Goal: Information Seeking & Learning: Learn about a topic

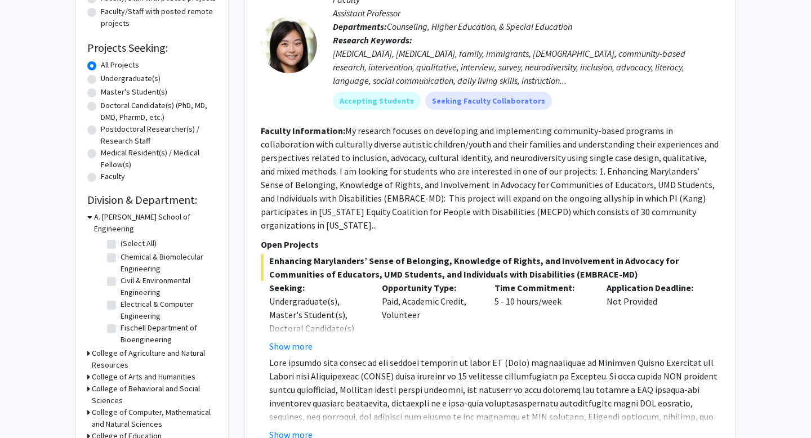
scroll to position [52, 0]
click at [156, 215] on h3 "A. [PERSON_NAME] School of Engineering" at bounding box center [155, 223] width 123 height 24
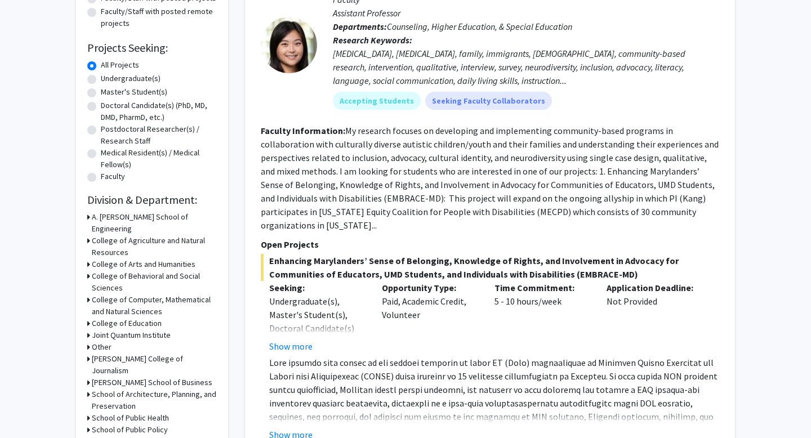
click at [162, 270] on h3 "College of Behavioral and Social Sciences" at bounding box center [154, 282] width 125 height 24
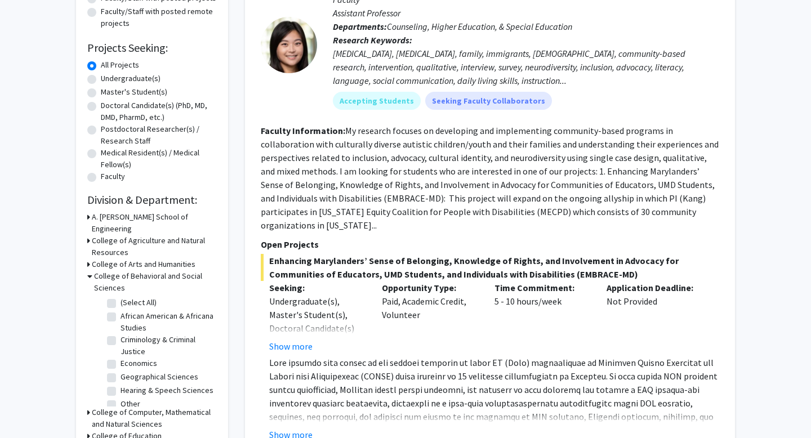
scroll to position [45, 0]
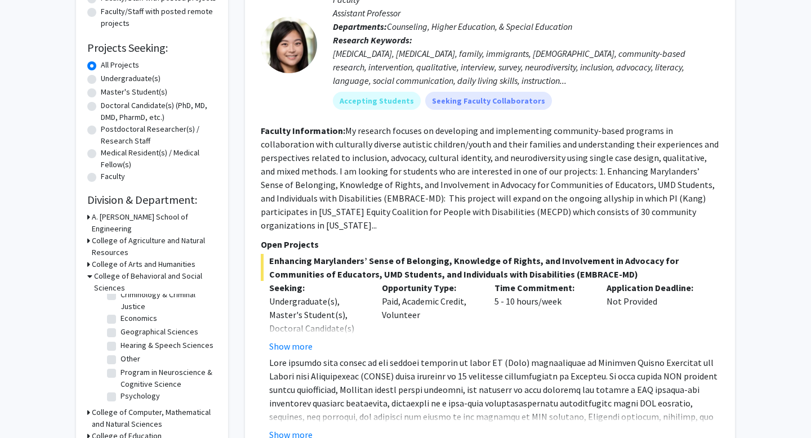
click at [146, 390] on label "Psychology" at bounding box center [140, 396] width 39 height 12
click at [128, 390] on input "Psychology" at bounding box center [124, 393] width 7 height 7
checkbox input "true"
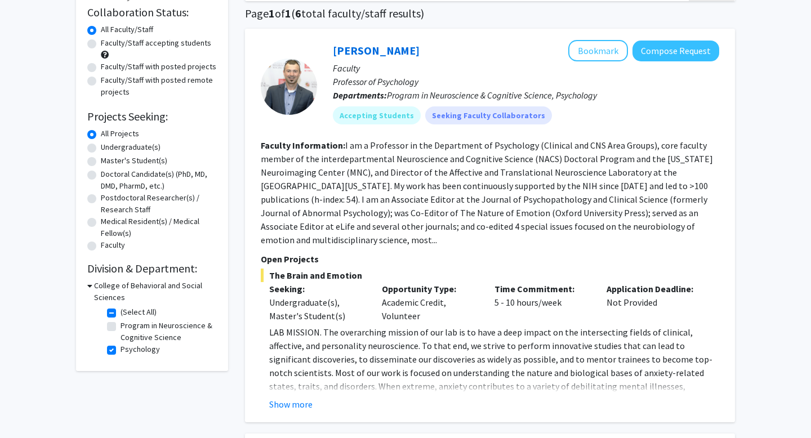
scroll to position [81, 0]
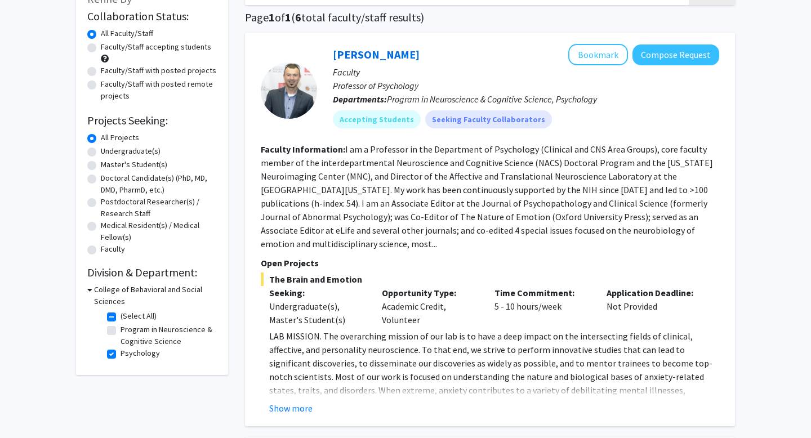
drag, startPoint x: 158, startPoint y: 330, endPoint x: 150, endPoint y: 330, distance: 7.9
click at [157, 330] on label "Program in Neuroscience & Cognitive Science" at bounding box center [168, 336] width 94 height 24
click at [121, 354] on label "Psychology" at bounding box center [140, 354] width 39 height 12
click at [121, 354] on input "Psychology" at bounding box center [124, 351] width 7 height 7
checkbox input "false"
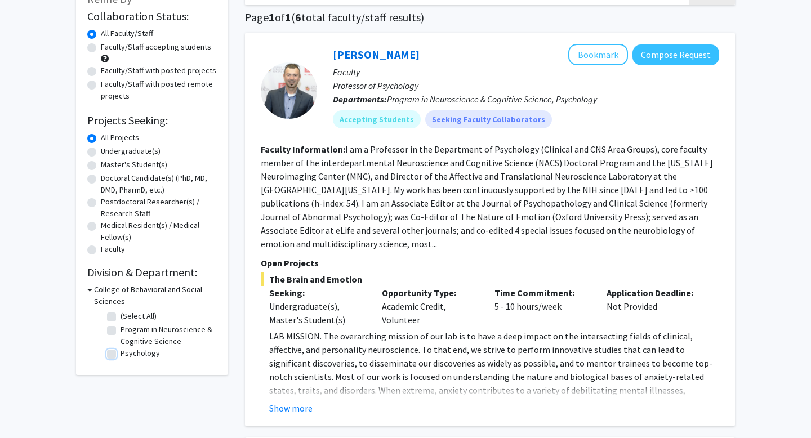
checkbox input "false"
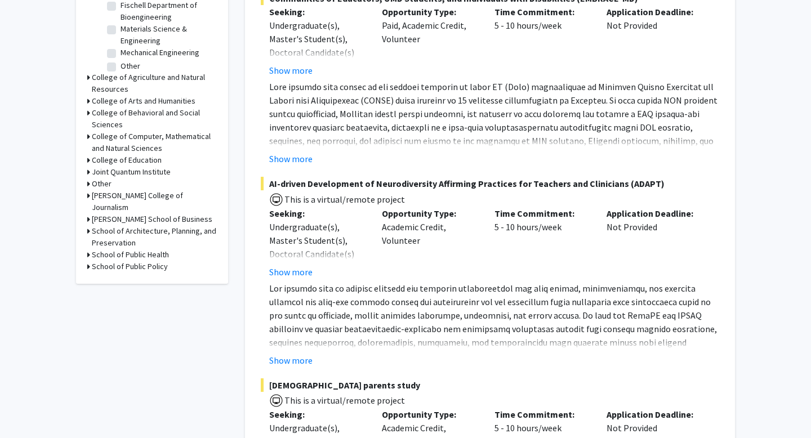
scroll to position [432, 0]
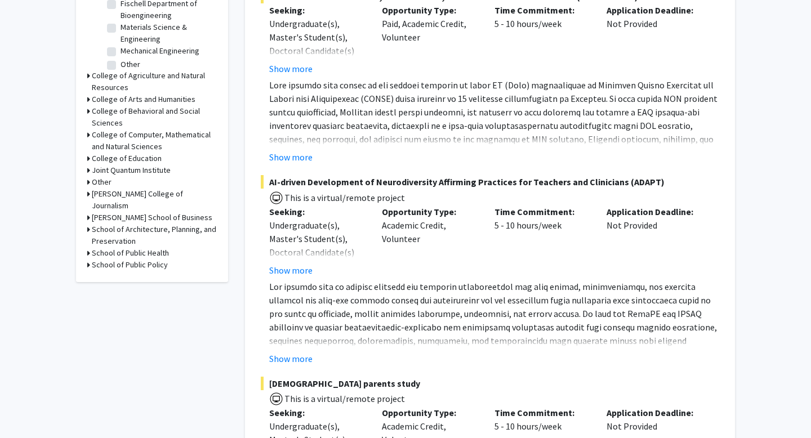
click at [146, 105] on h3 "College of Behavioral and Social Sciences" at bounding box center [154, 117] width 125 height 24
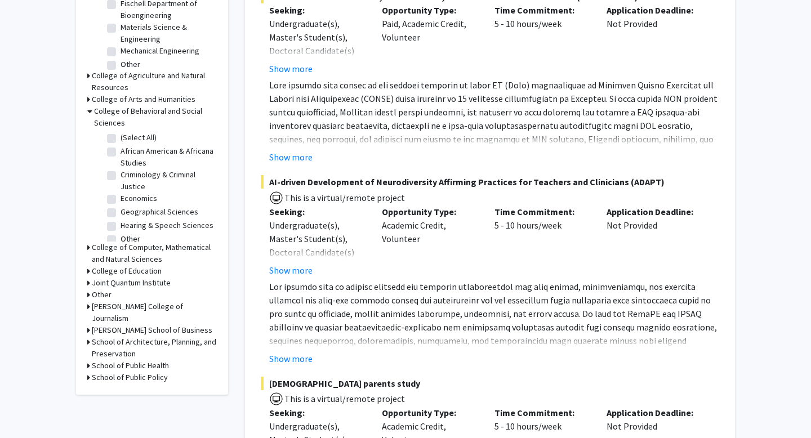
click at [121, 193] on label "Economics" at bounding box center [139, 199] width 37 height 12
click at [121, 193] on input "Economics" at bounding box center [124, 196] width 7 height 7
checkbox input "true"
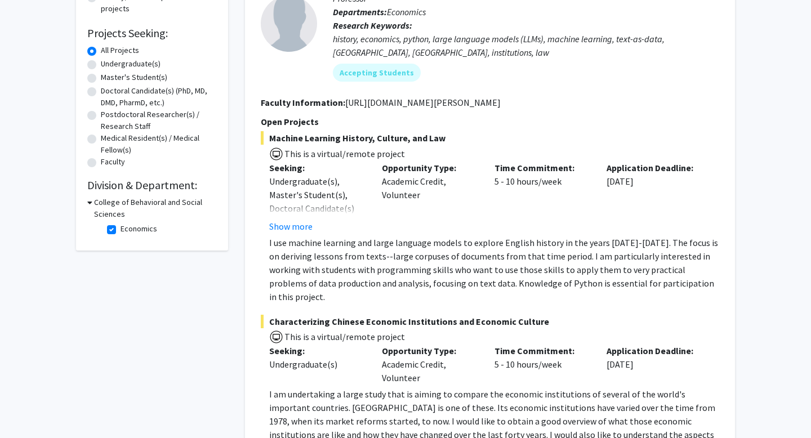
scroll to position [167, 0]
